Goal: Task Accomplishment & Management: Manage account settings

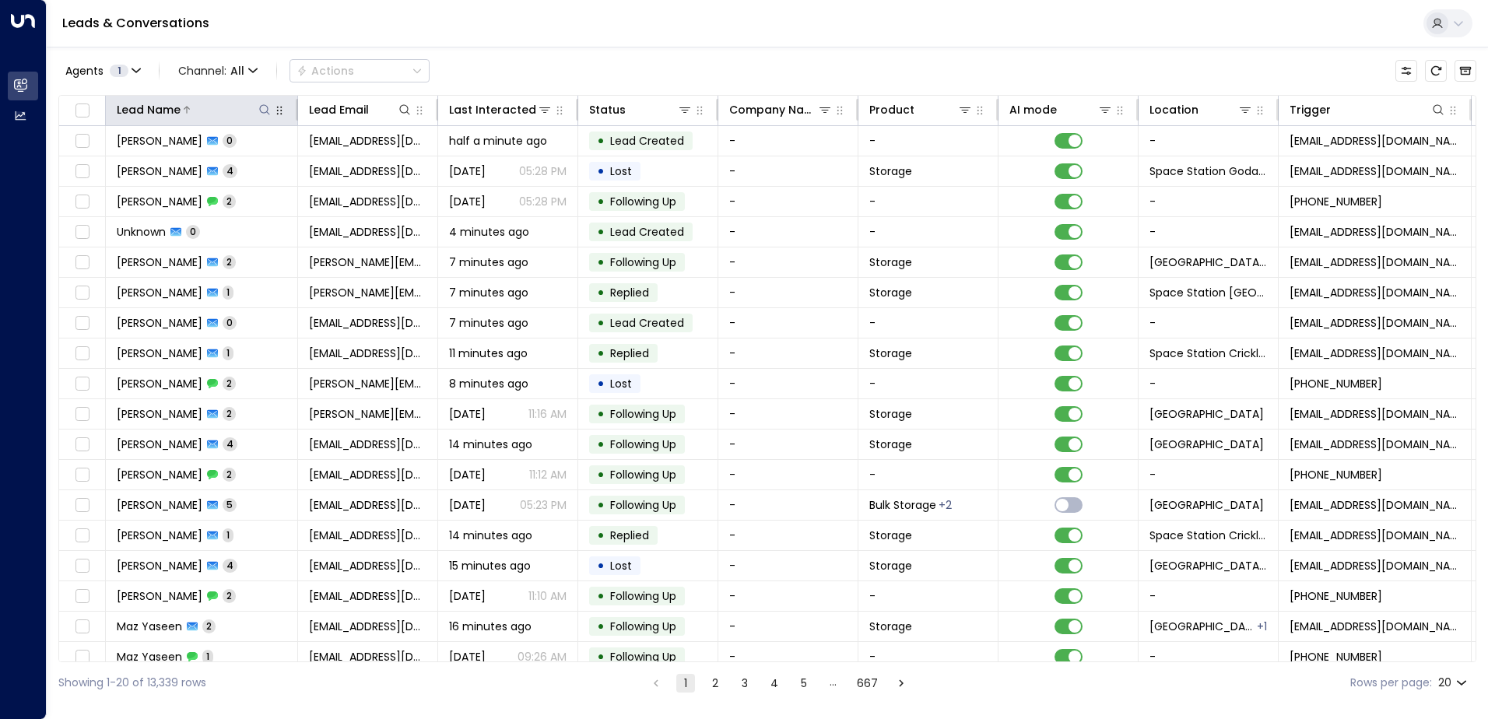
click at [263, 110] on icon at bounding box center [264, 110] width 12 height 12
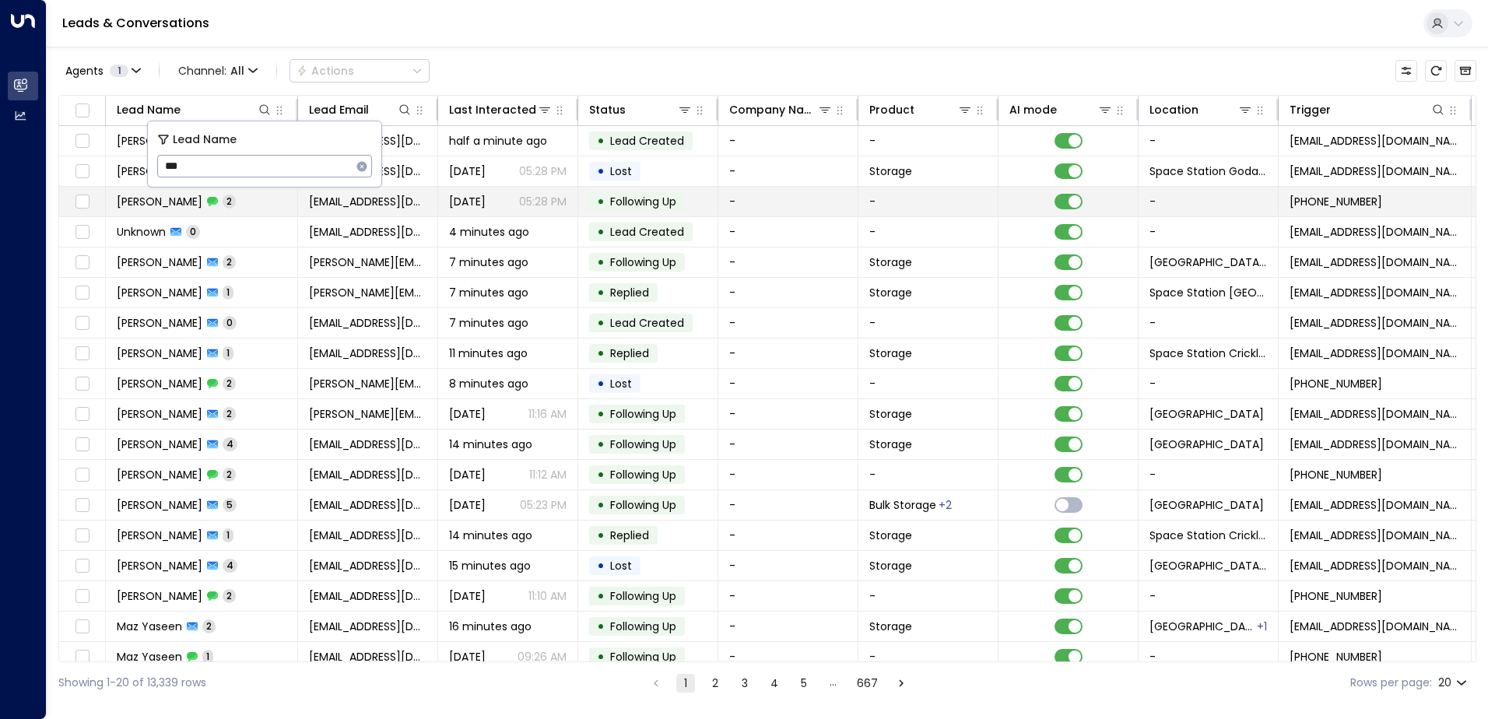
type input "****"
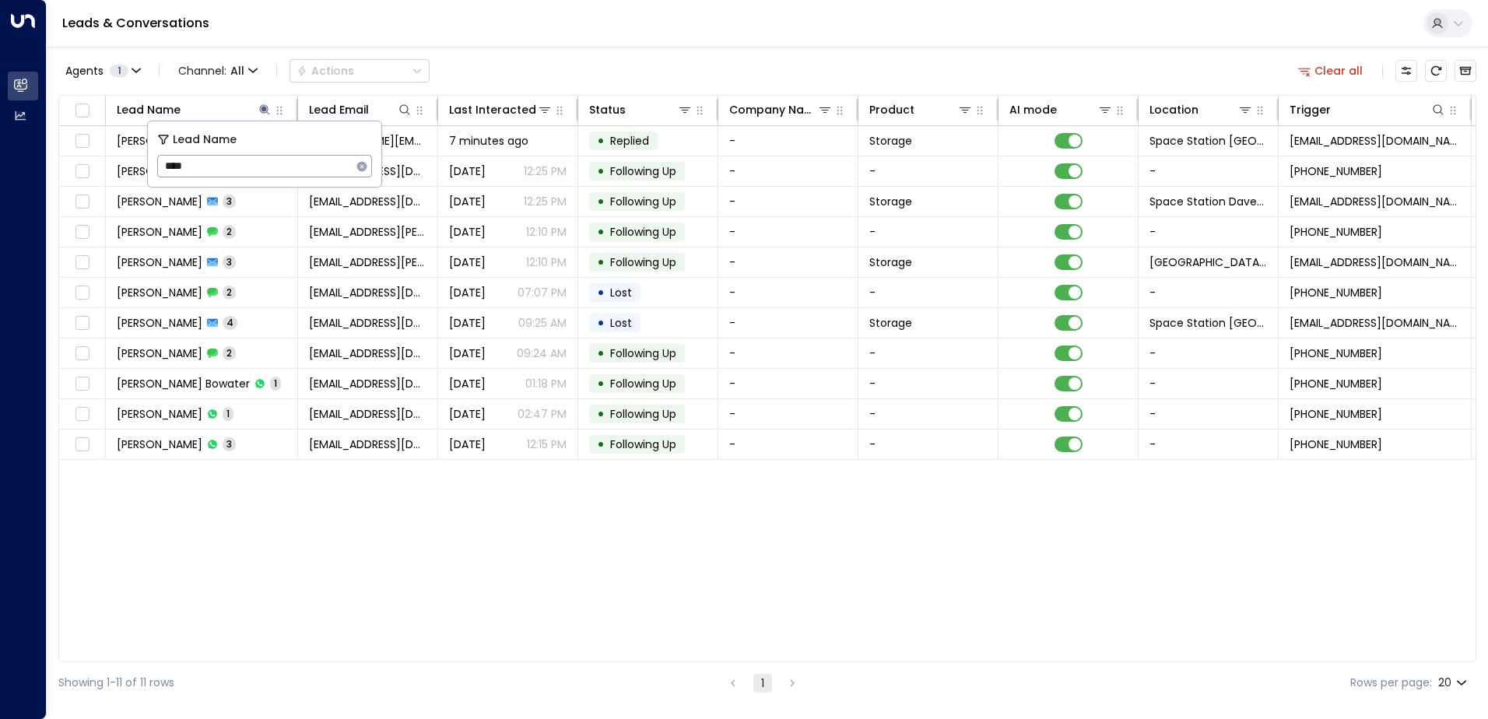
click at [609, 532] on div "Lead Name Lead Email Last Interacted Status Company Name Product AI mode Locati…" at bounding box center [767, 378] width 1418 height 567
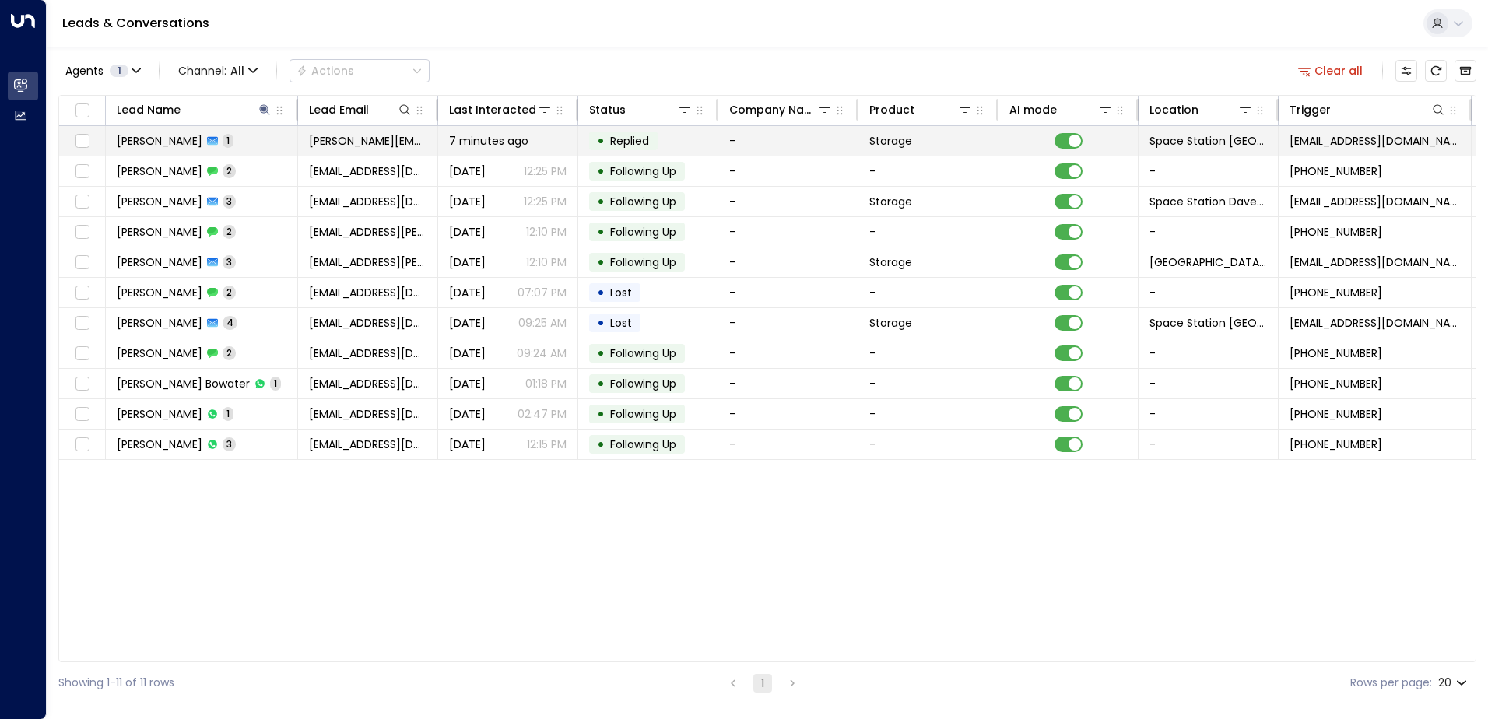
click at [650, 132] on div "• Replied" at bounding box center [623, 141] width 68 height 19
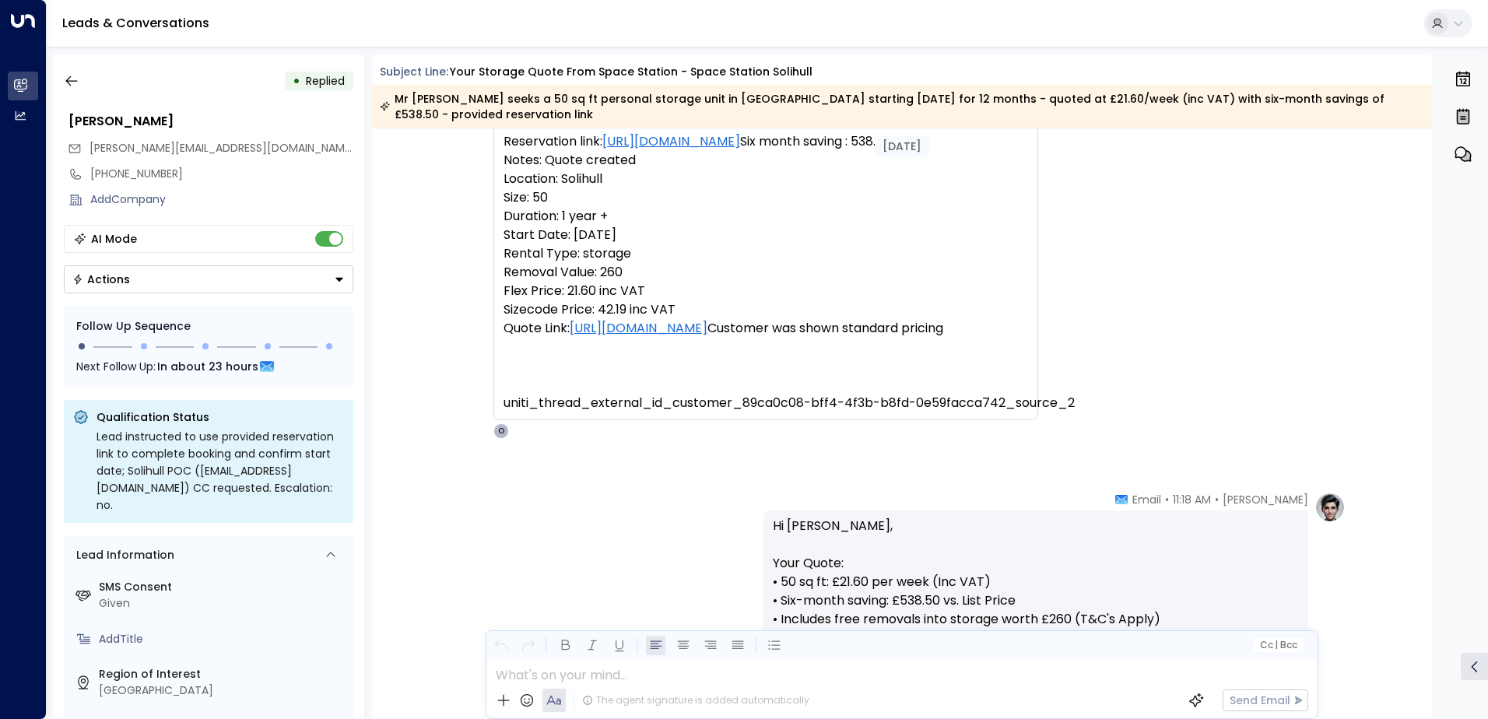
scroll to position [120, 0]
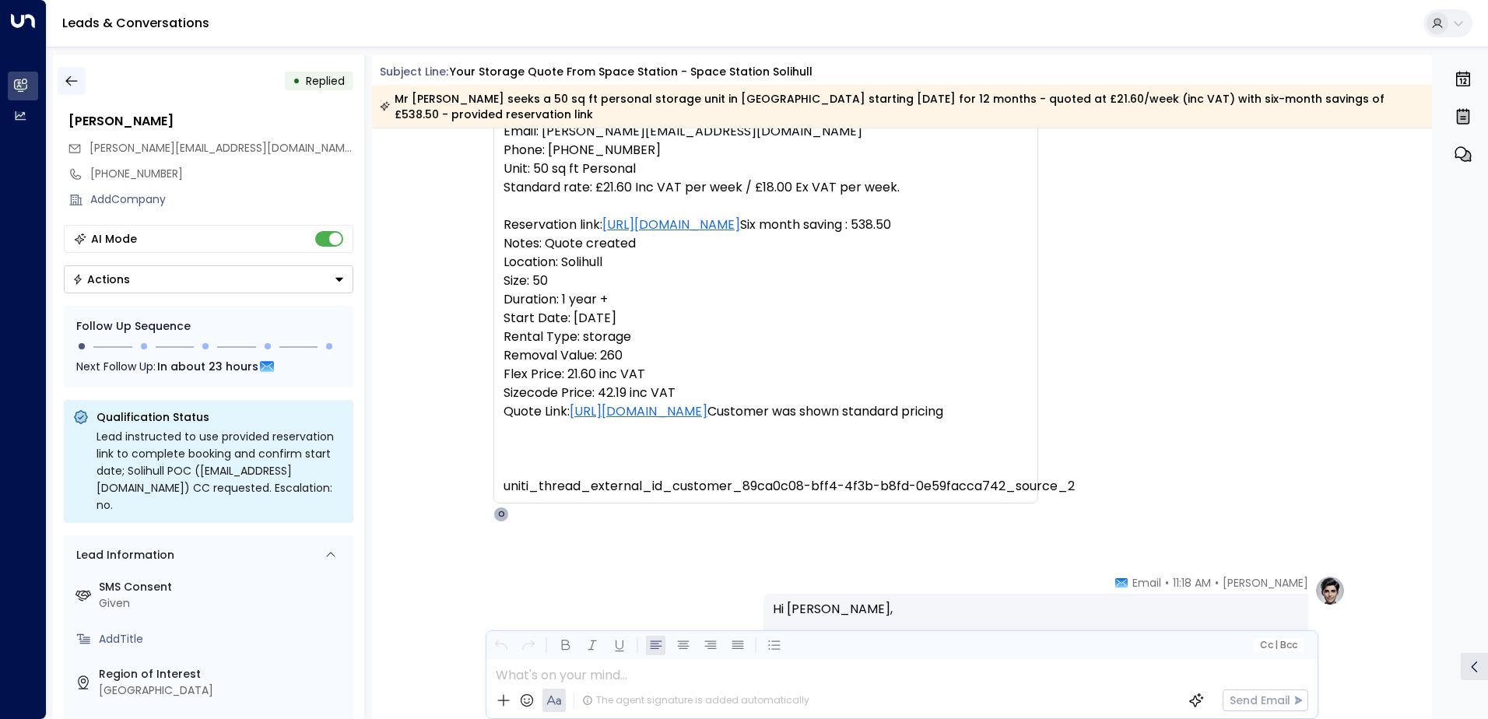
click at [70, 82] on icon "button" at bounding box center [72, 81] width 16 height 16
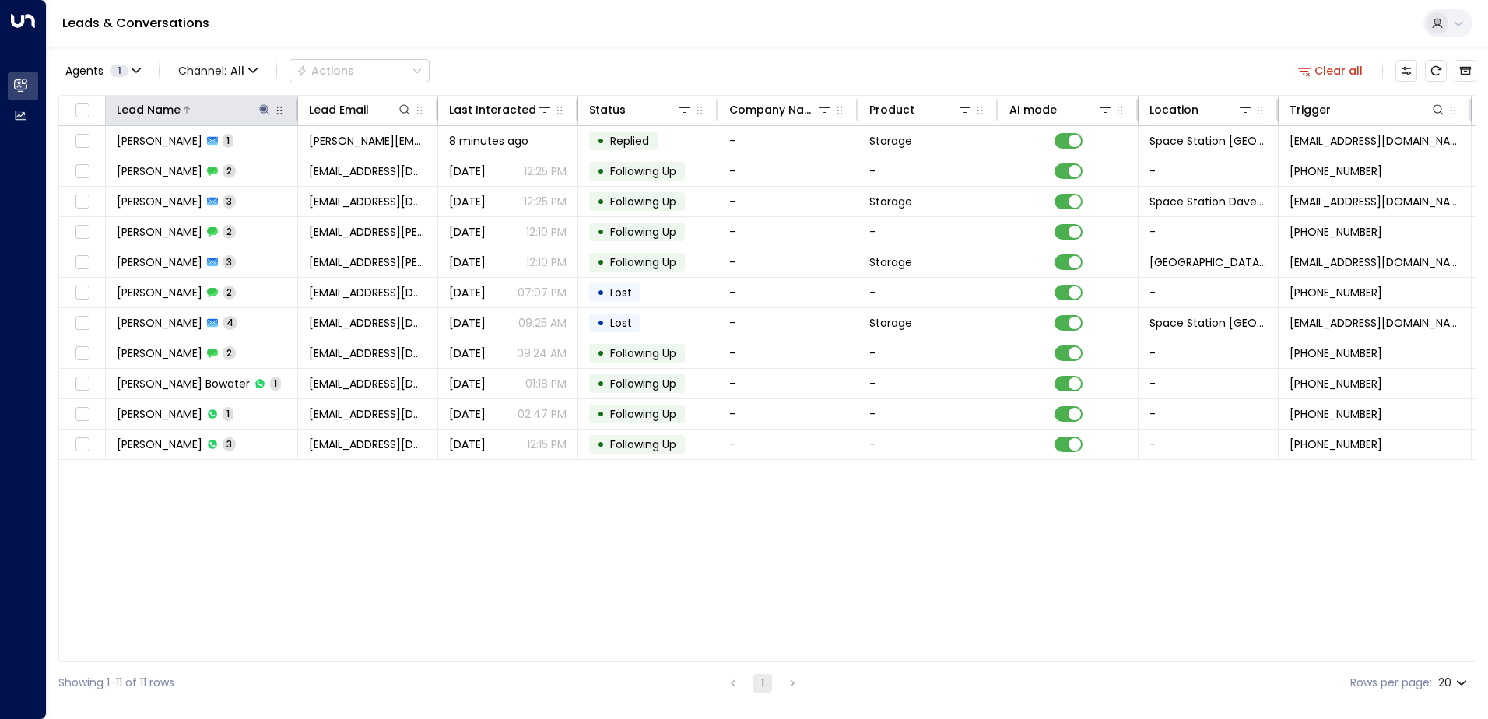
click at [265, 108] on icon at bounding box center [264, 109] width 10 height 10
type input "*"
type input "**********"
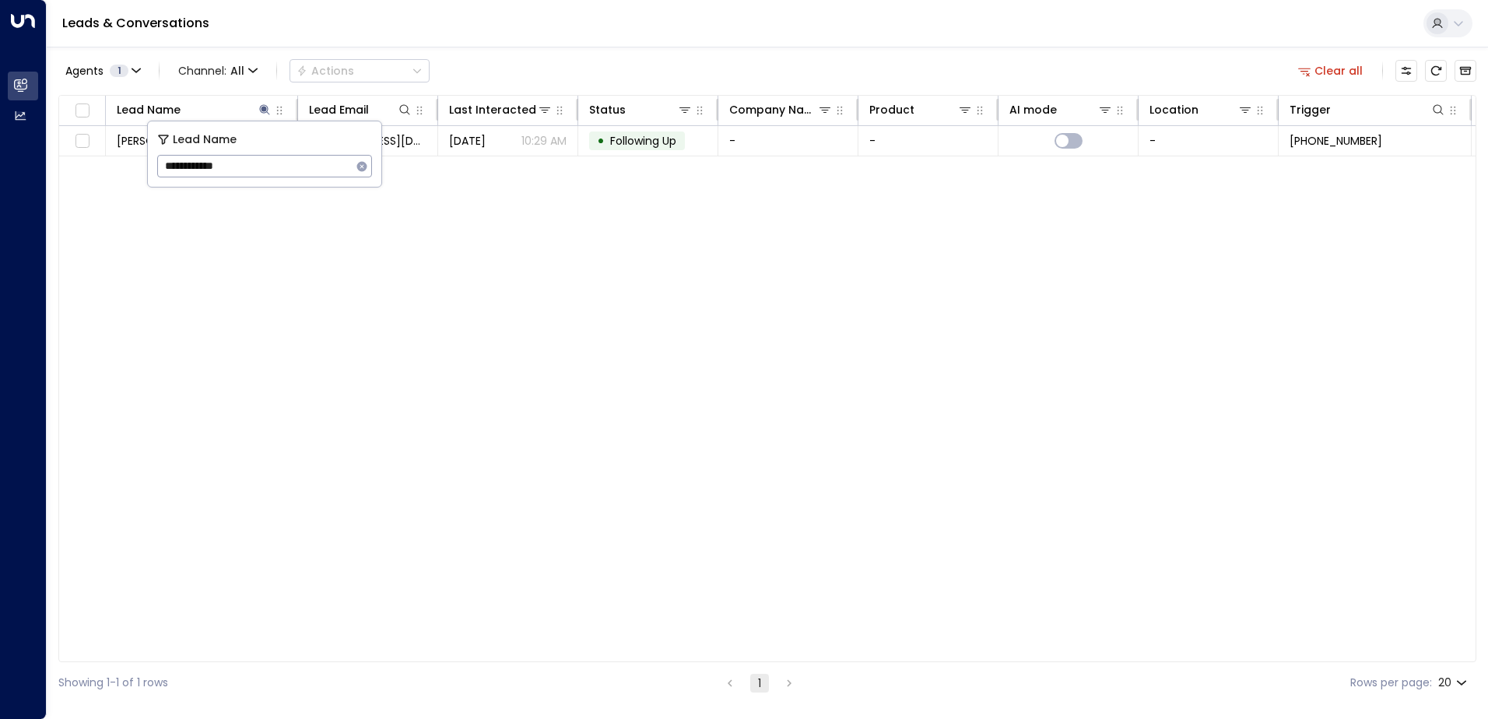
click at [647, 53] on div "Agents 1 Channel: All Actions Clear all Lead Name Lead Email Last Interacted St…" at bounding box center [767, 375] width 1418 height 657
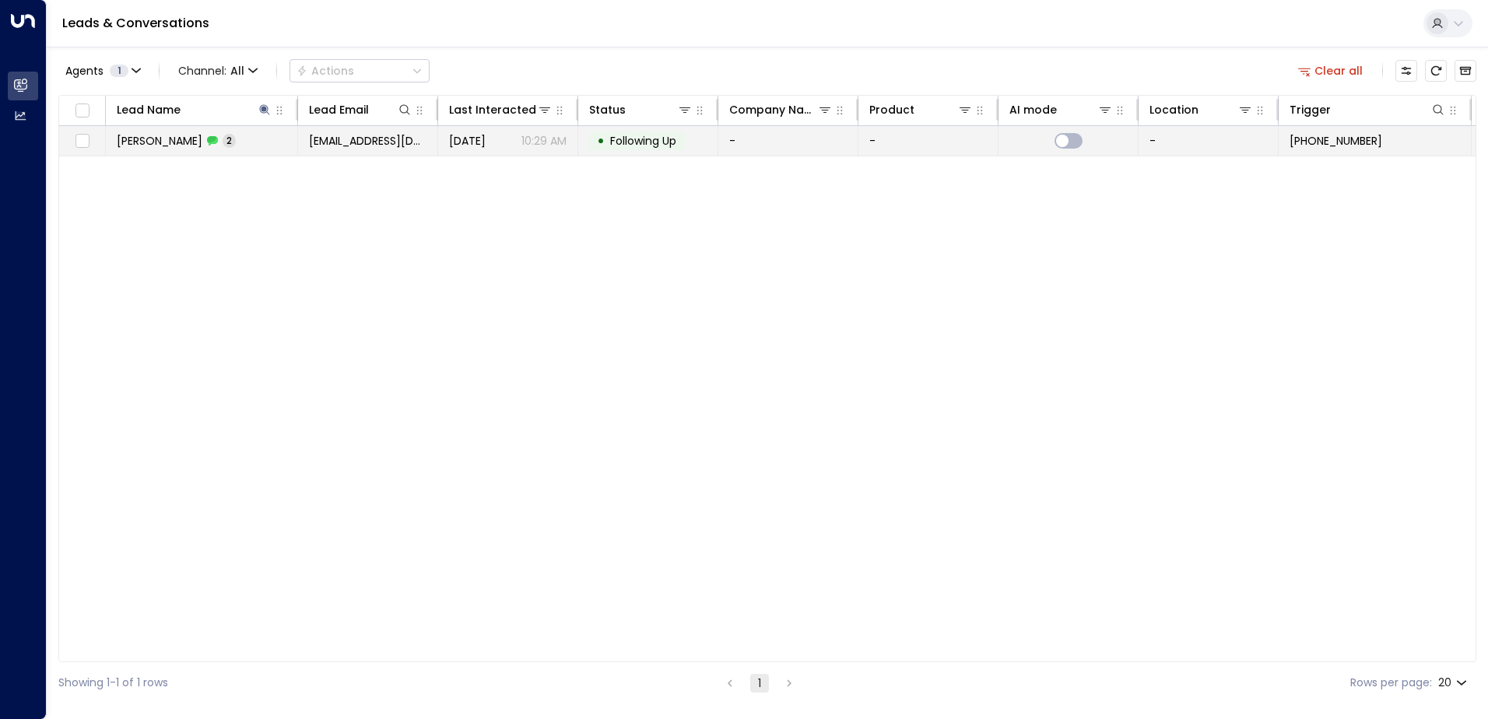
click at [592, 146] on div "• Following Up" at bounding box center [637, 141] width 96 height 19
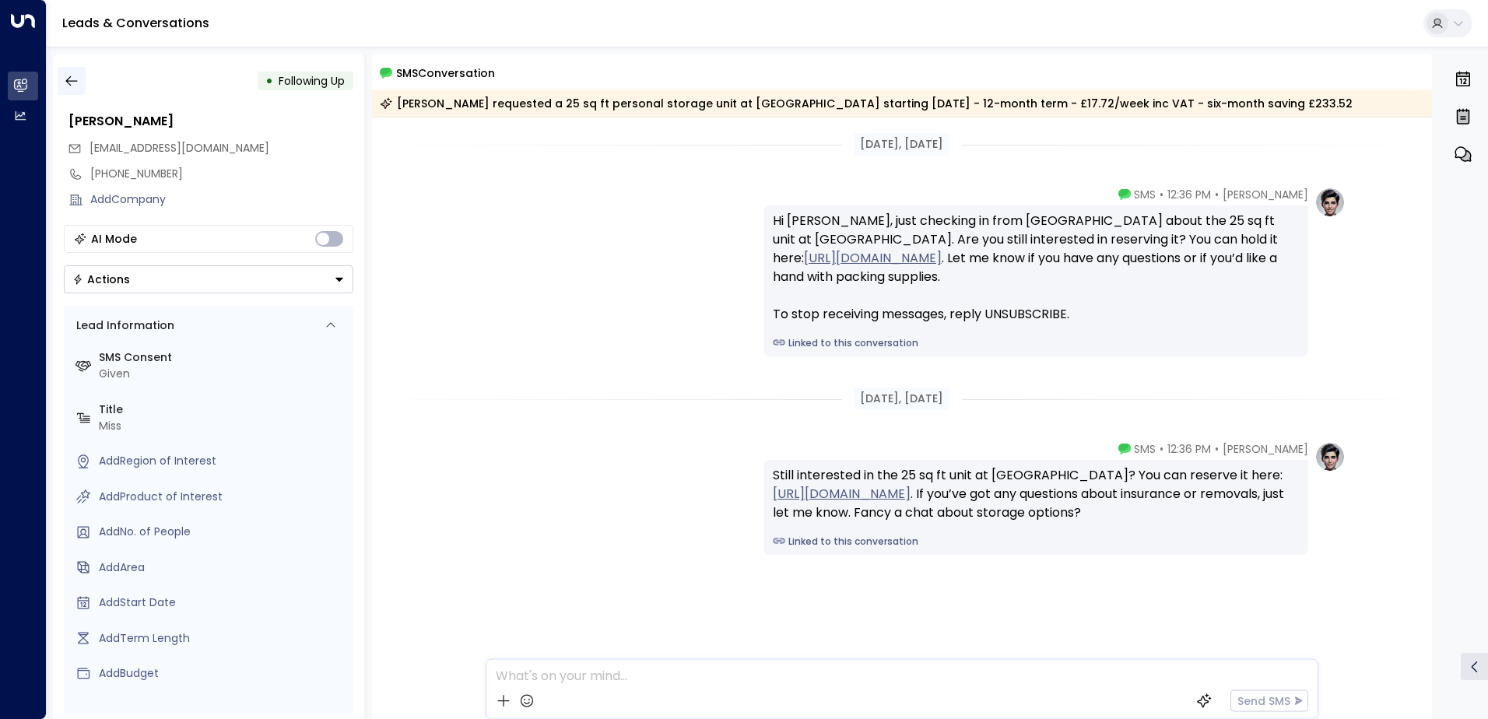
click at [80, 79] on button "button" at bounding box center [72, 81] width 28 height 28
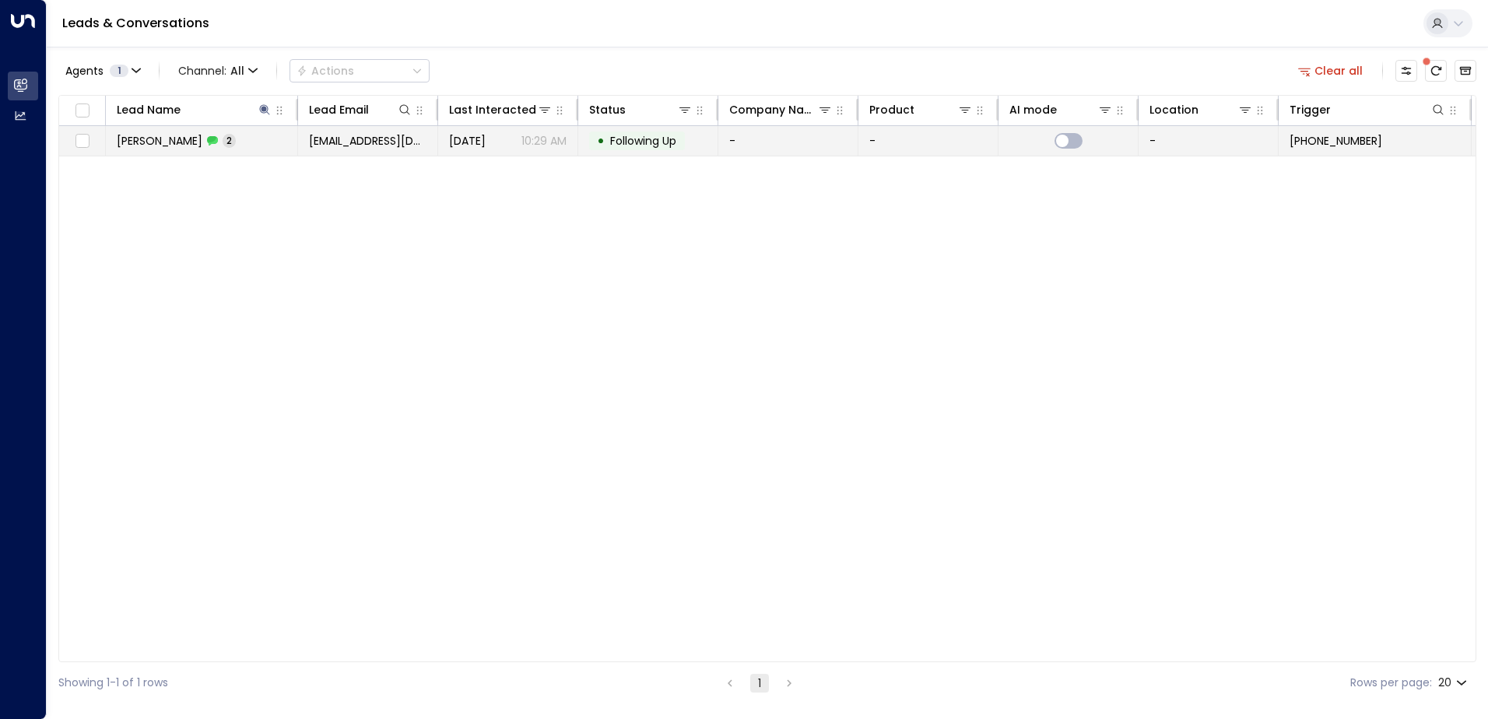
click at [185, 149] on td "[PERSON_NAME] 2" at bounding box center [202, 141] width 192 height 30
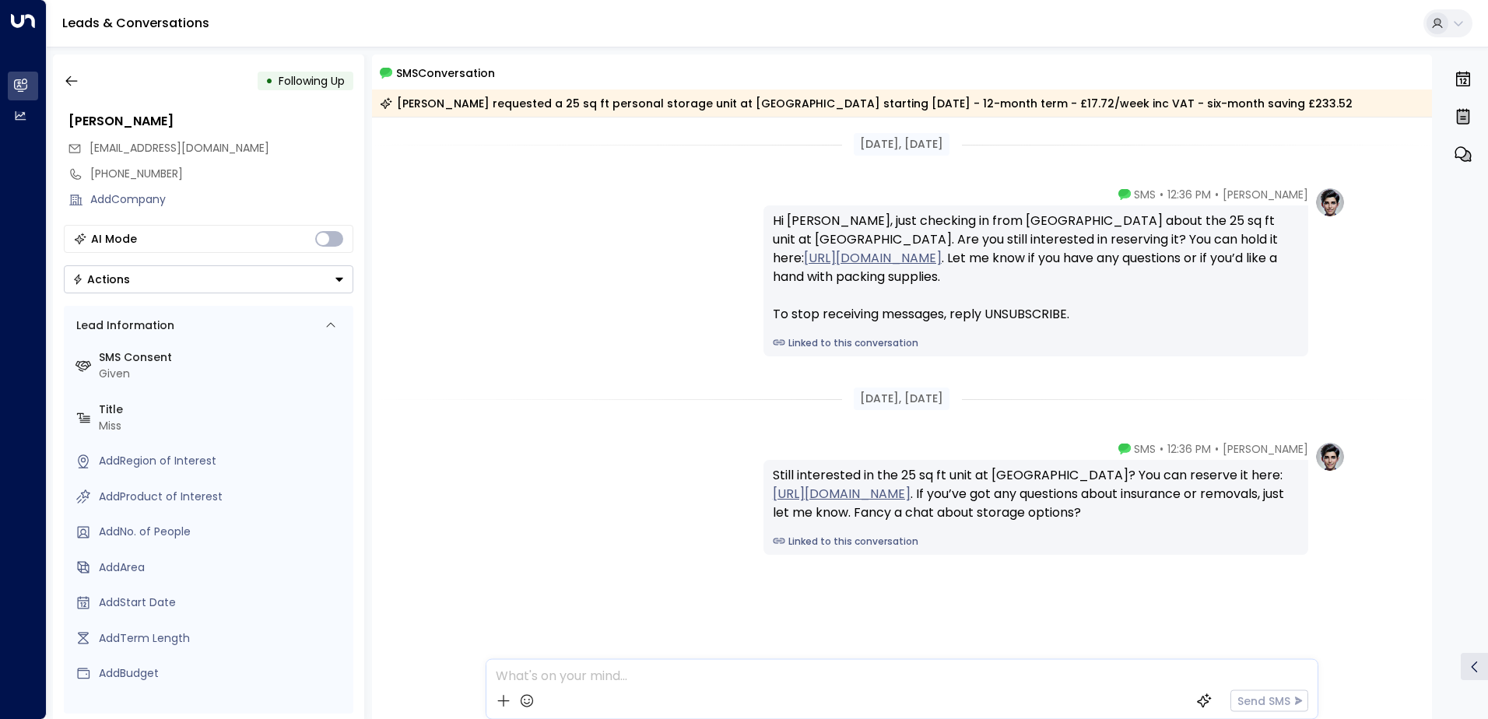
scroll to position [10, 0]
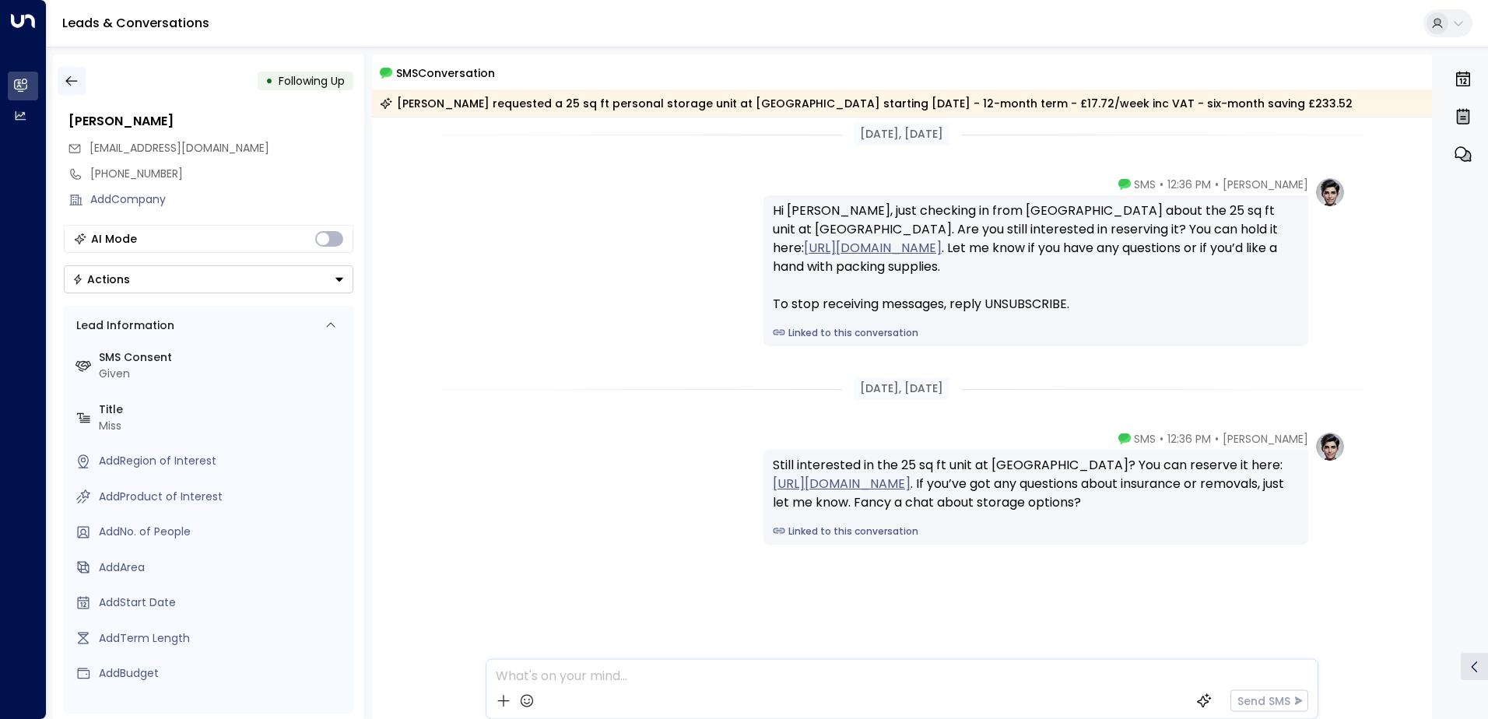
click at [74, 82] on icon "button" at bounding box center [72, 81] width 16 height 16
